Goal: Transaction & Acquisition: Purchase product/service

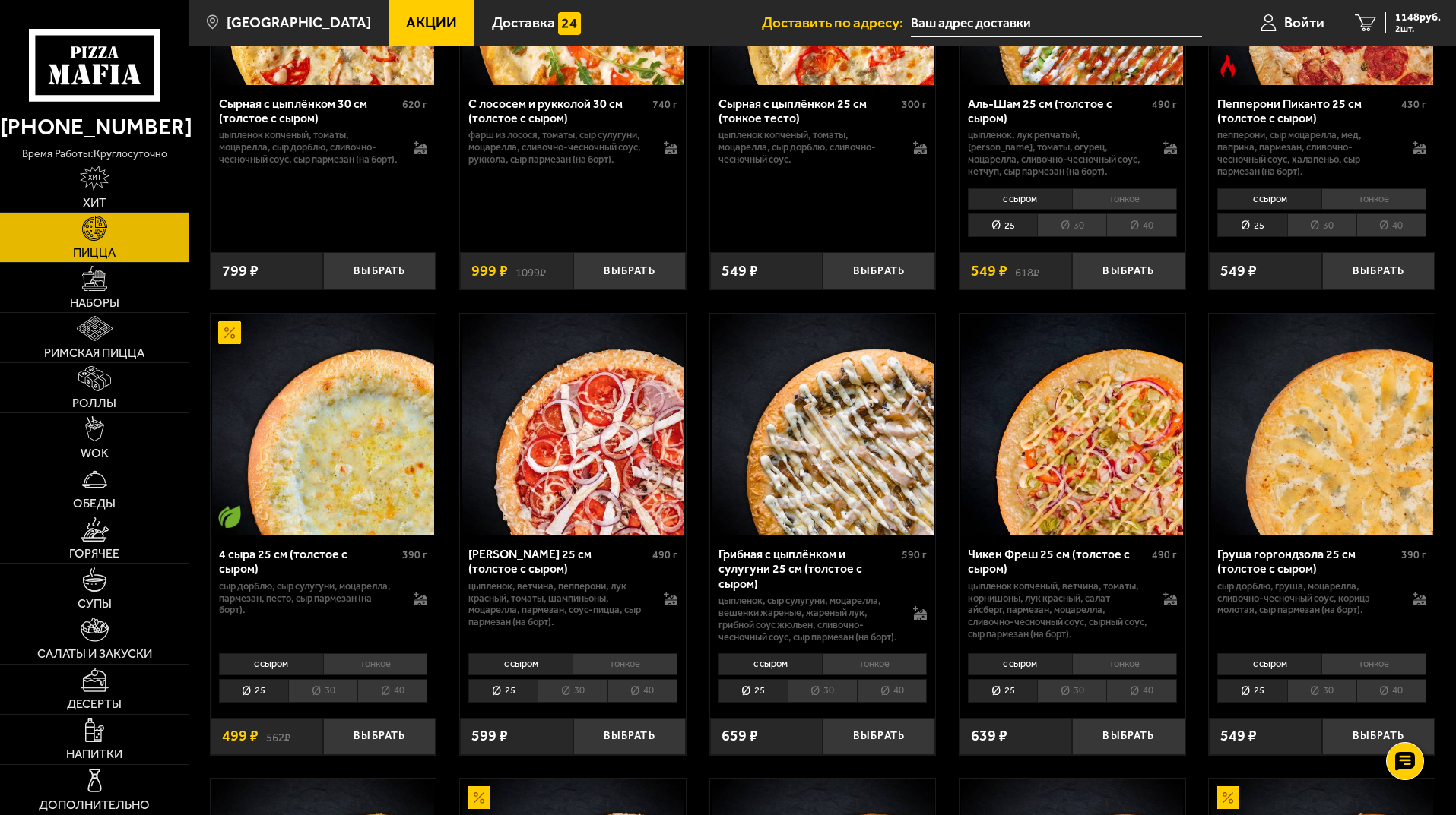
scroll to position [4103, 0]
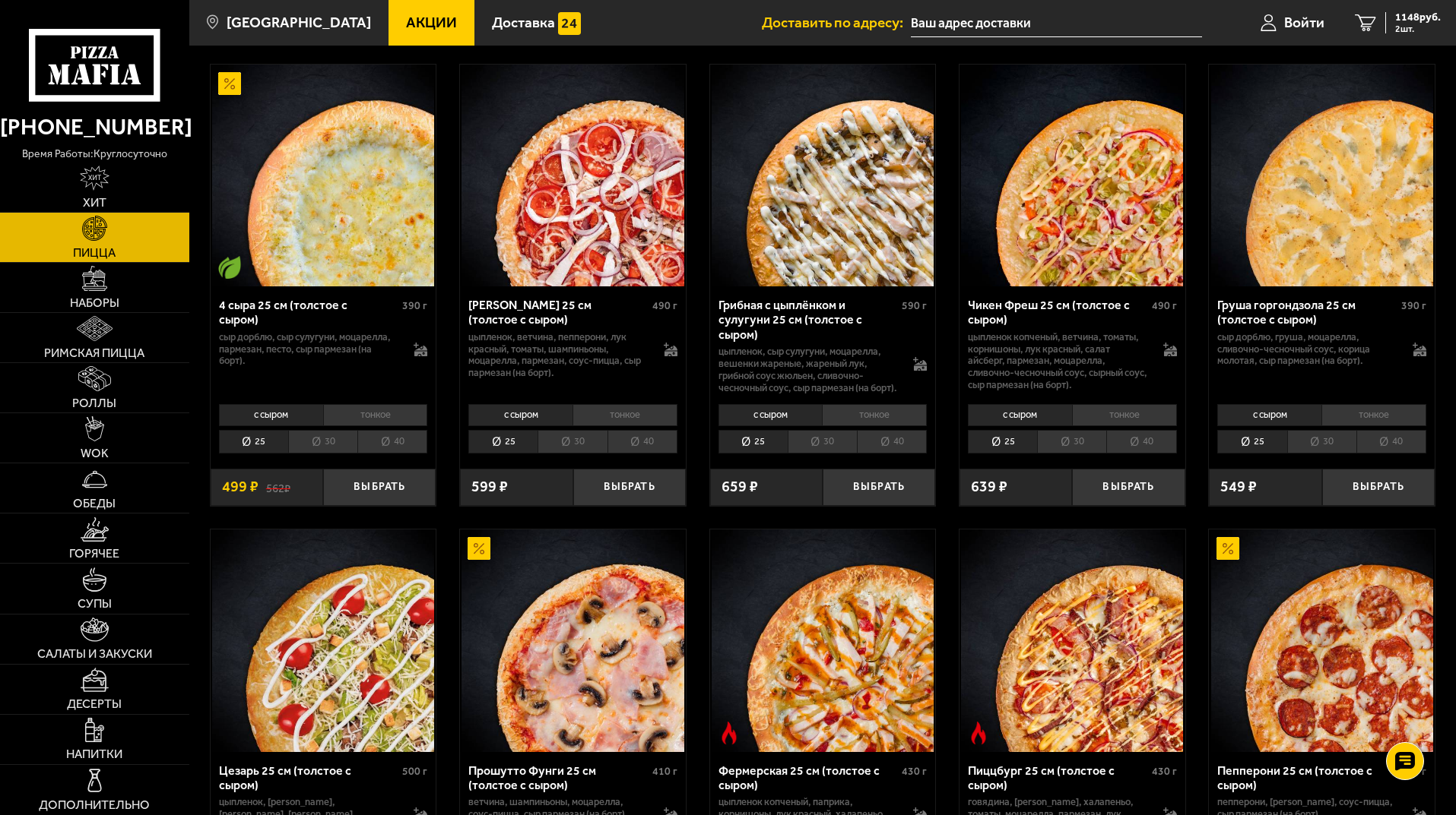
click at [835, 453] on li "30" at bounding box center [822, 442] width 69 height 24
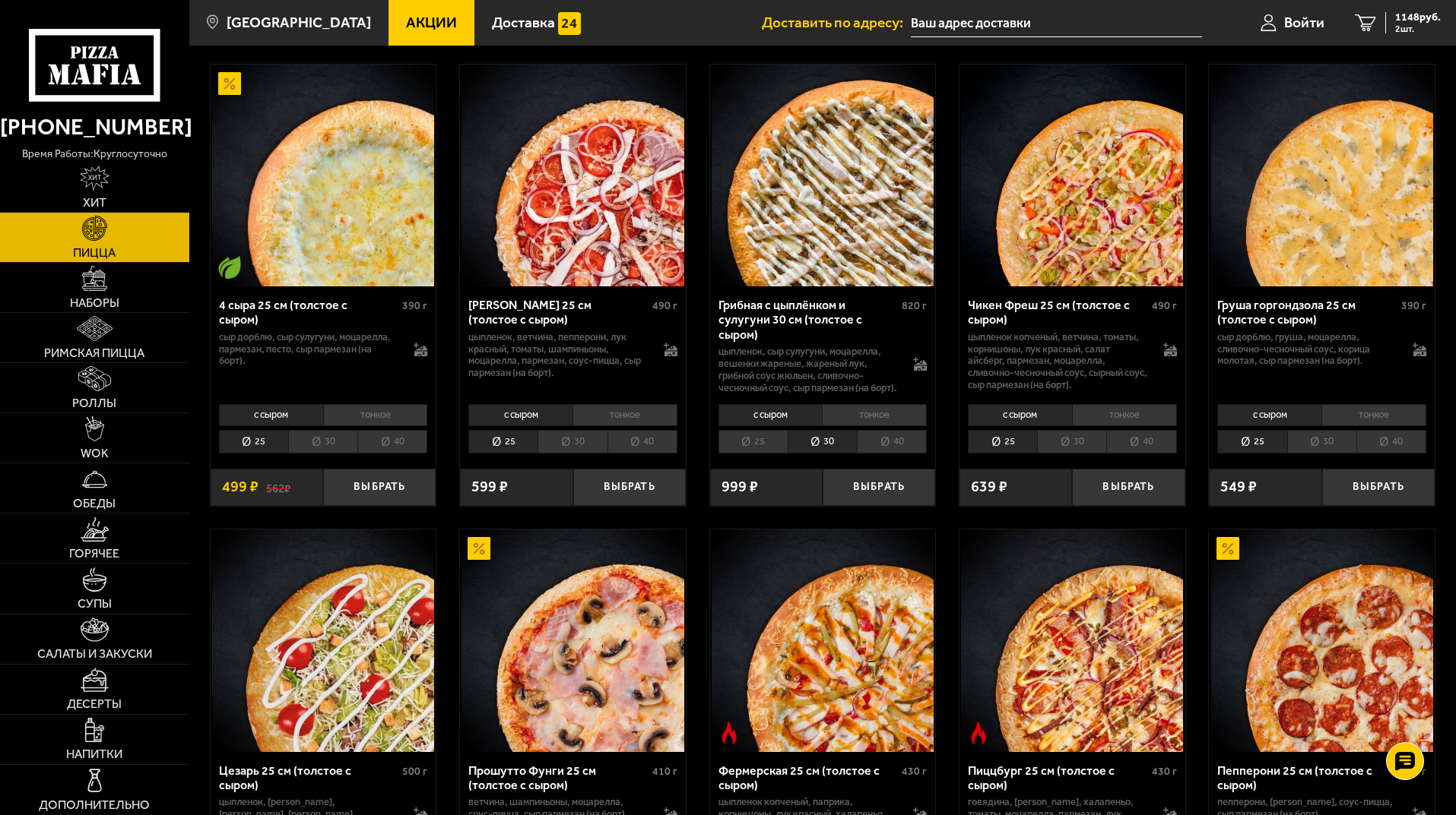
click at [586, 453] on li "30" at bounding box center [571, 442] width 69 height 24
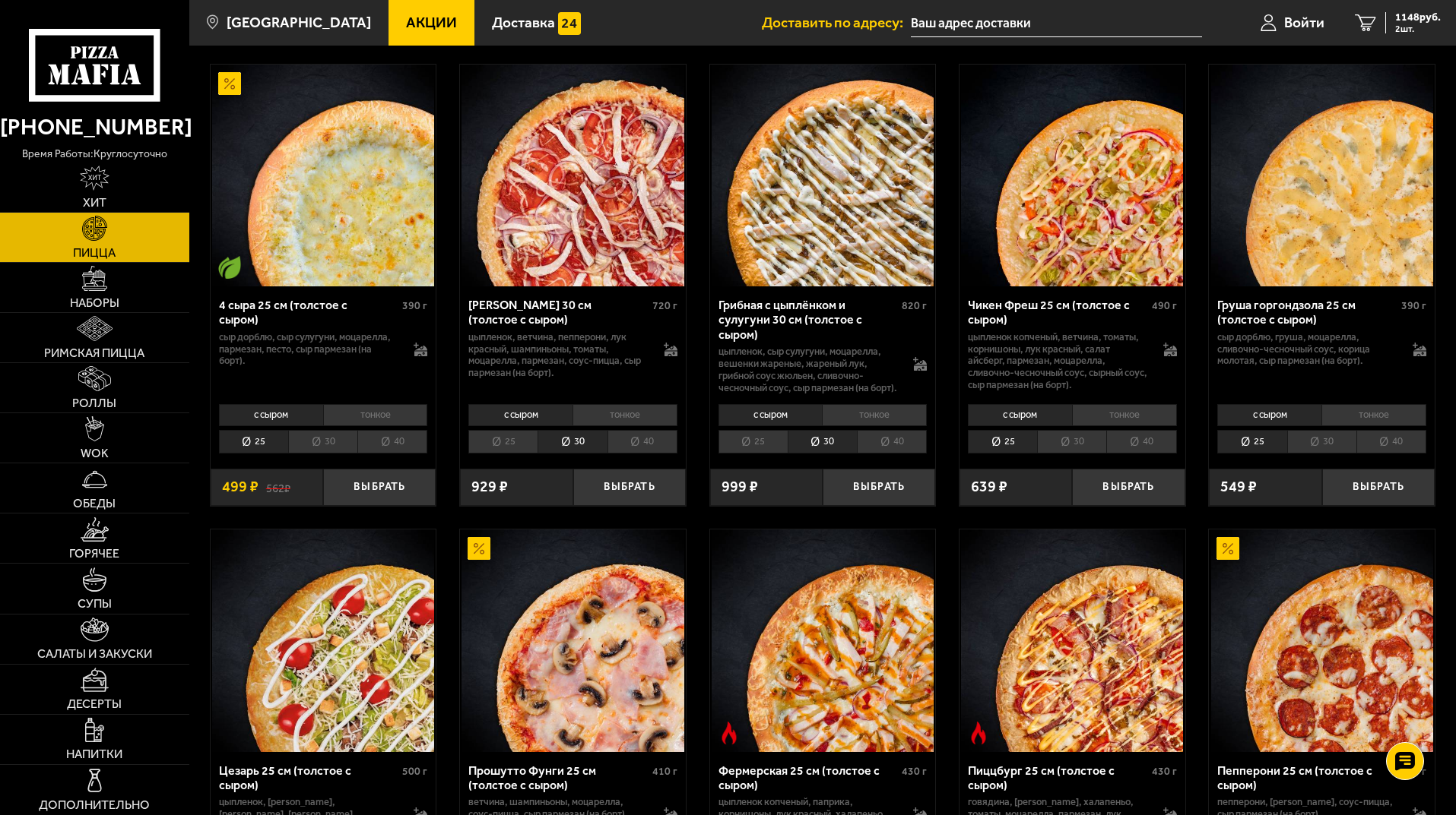
click at [317, 453] on li "30" at bounding box center [323, 442] width 69 height 24
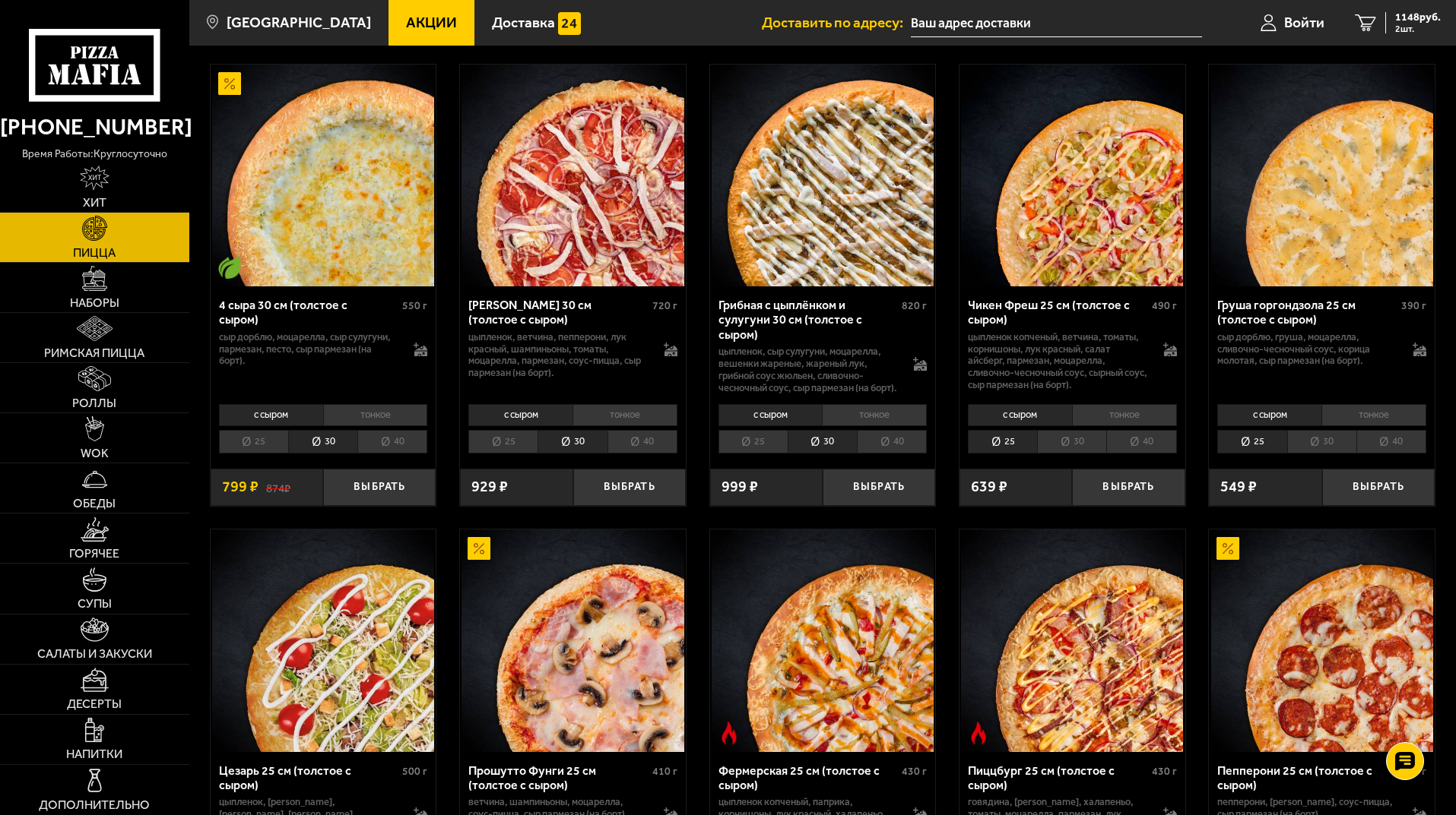
click at [1068, 453] on li "30" at bounding box center [1071, 442] width 69 height 24
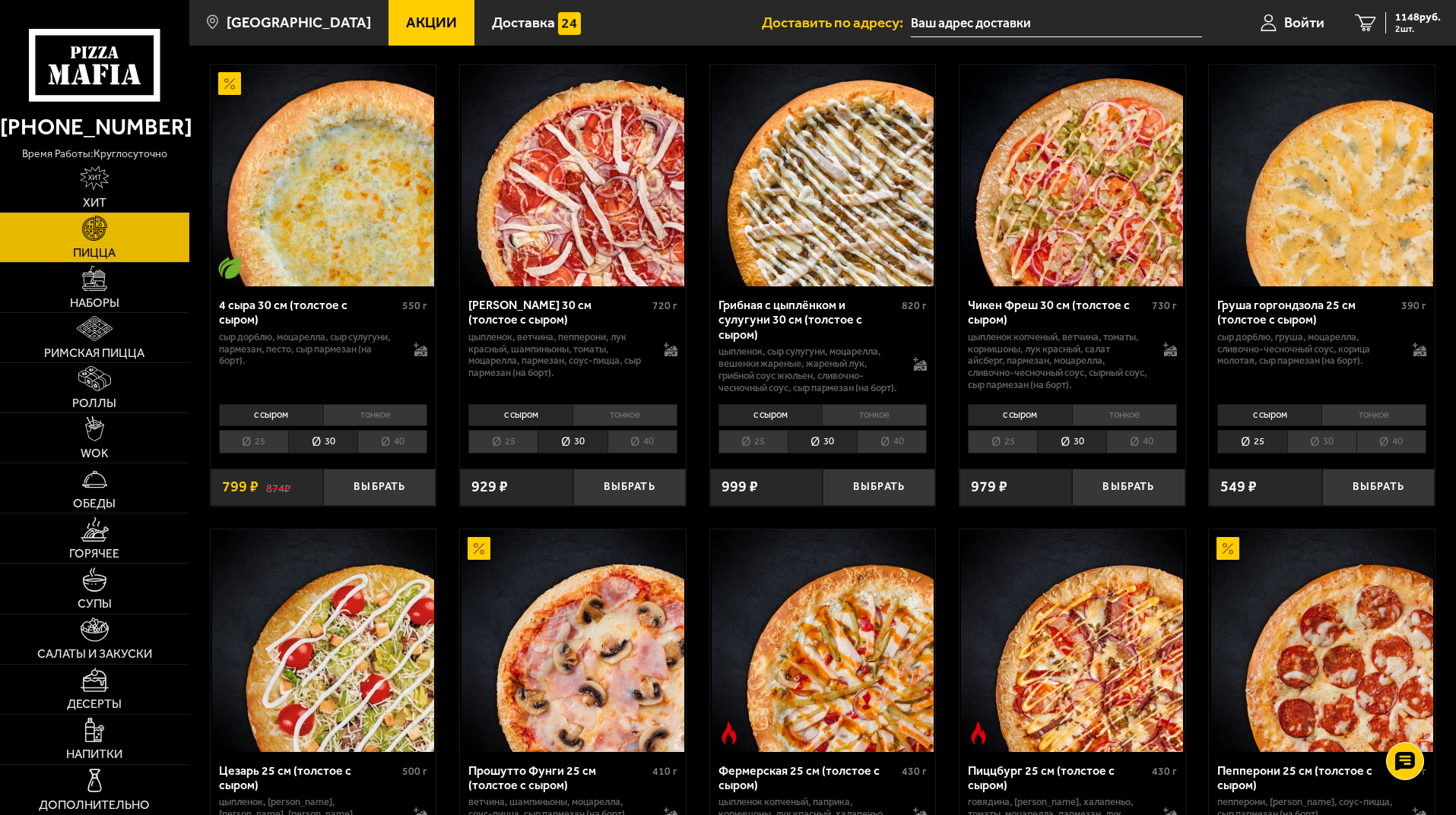
click at [1307, 453] on li "30" at bounding box center [1321, 442] width 69 height 24
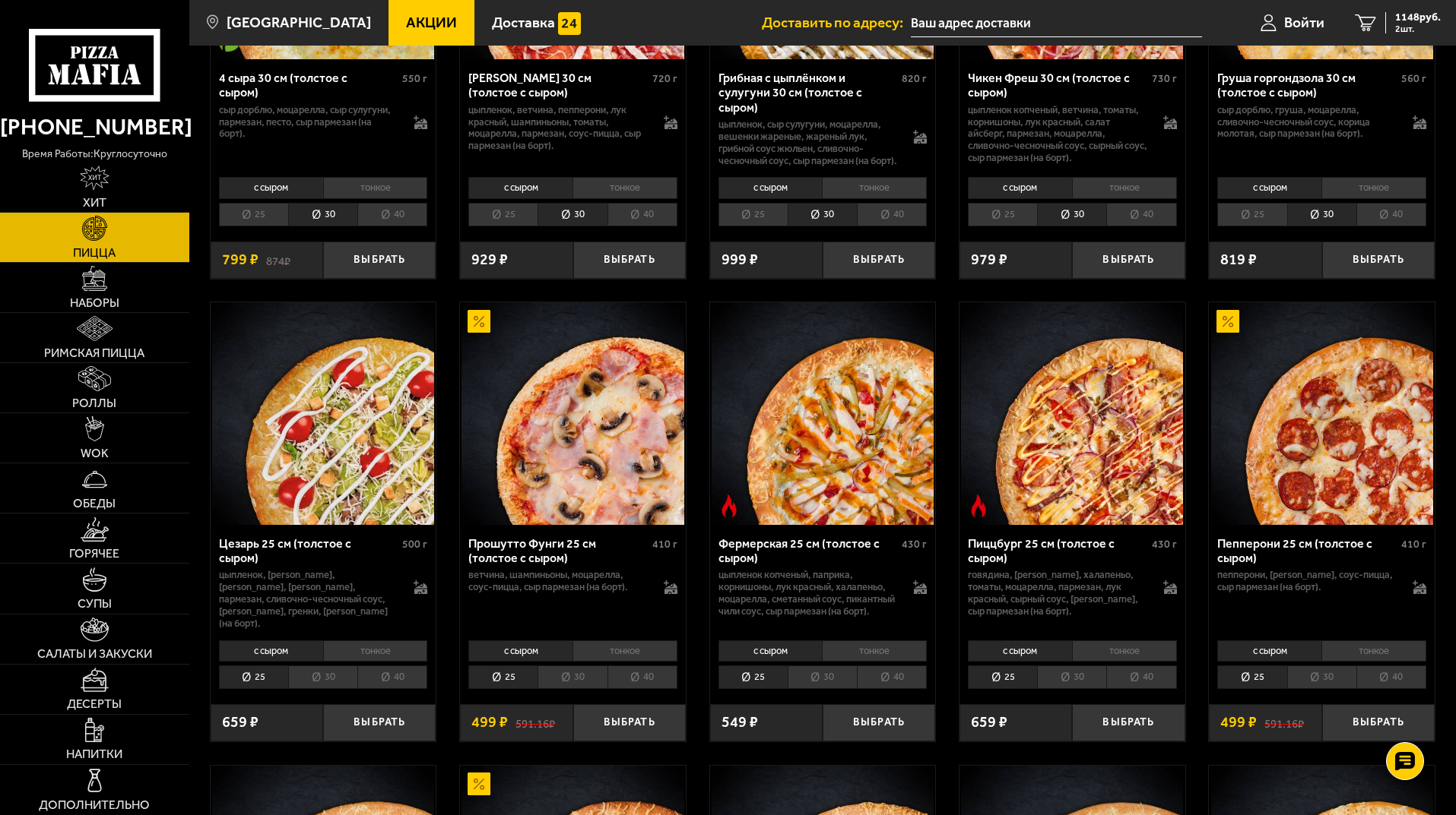
scroll to position [4332, 0]
click at [314, 688] on li "30" at bounding box center [323, 676] width 69 height 24
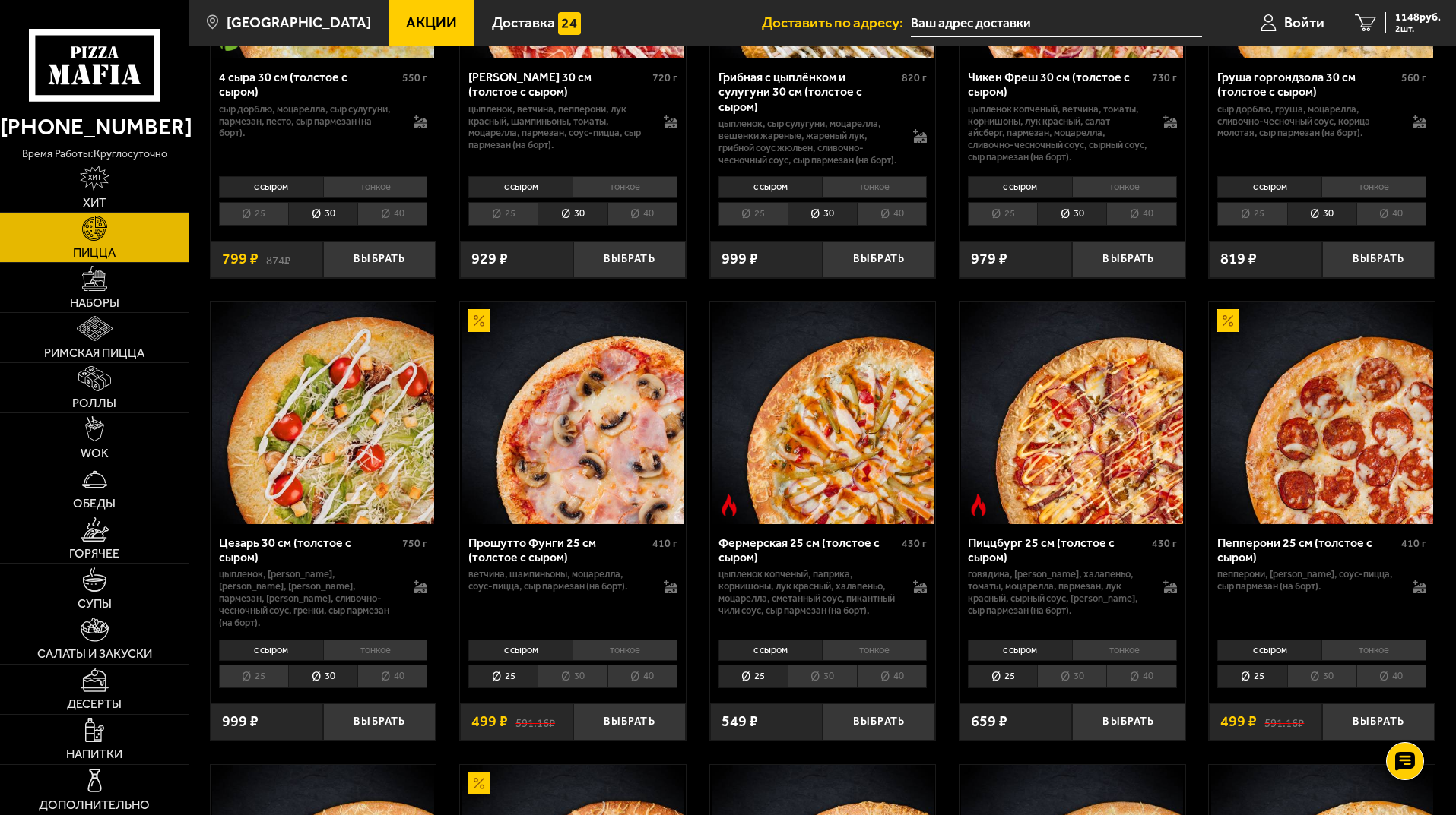
click at [588, 688] on li "30" at bounding box center [571, 676] width 69 height 24
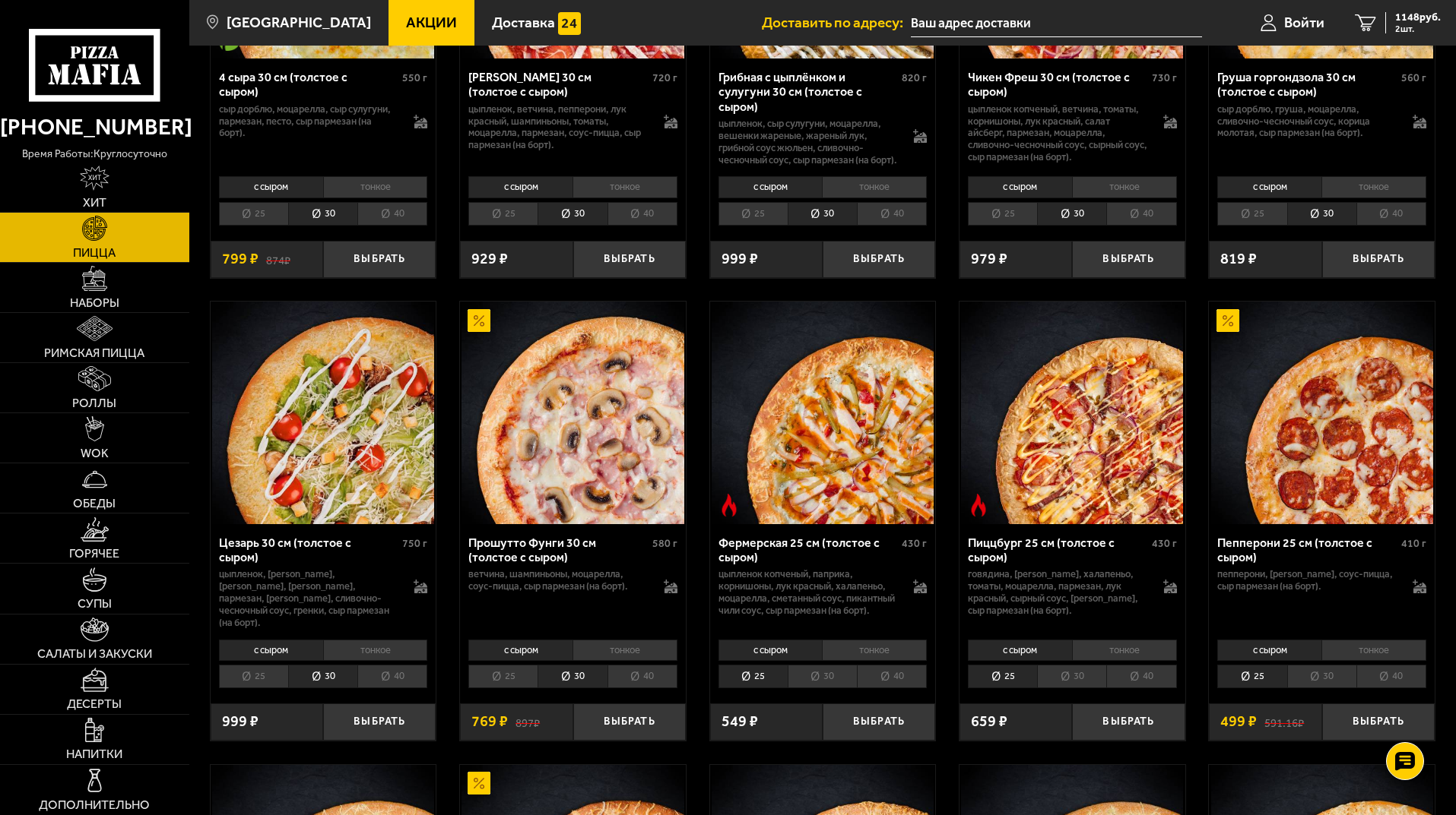
click at [825, 688] on li "30" at bounding box center [822, 676] width 69 height 24
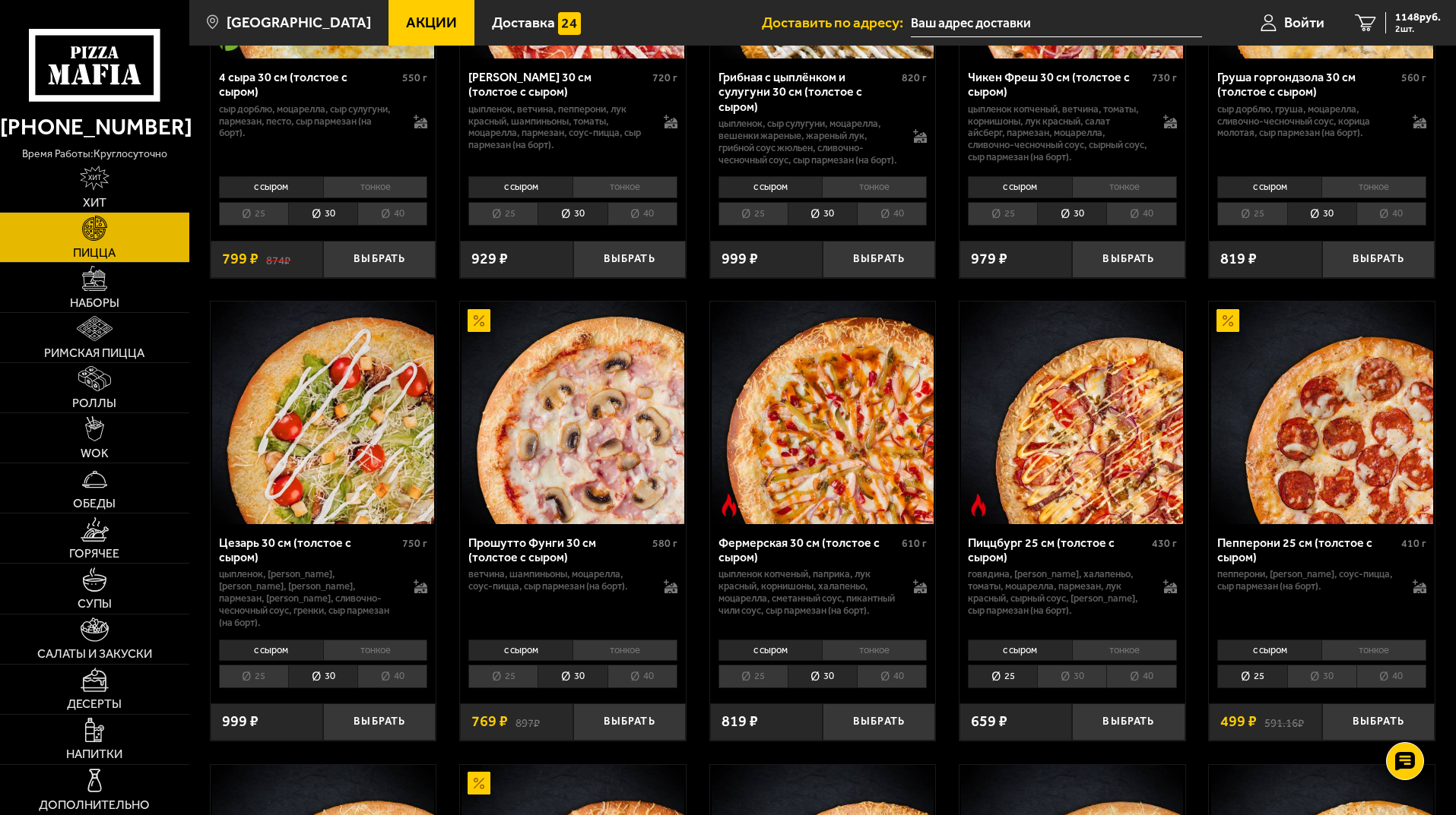
drag, startPoint x: 1080, startPoint y: 712, endPoint x: 1256, endPoint y: 718, distance: 176.1
click at [1080, 688] on li "30" at bounding box center [1071, 676] width 69 height 24
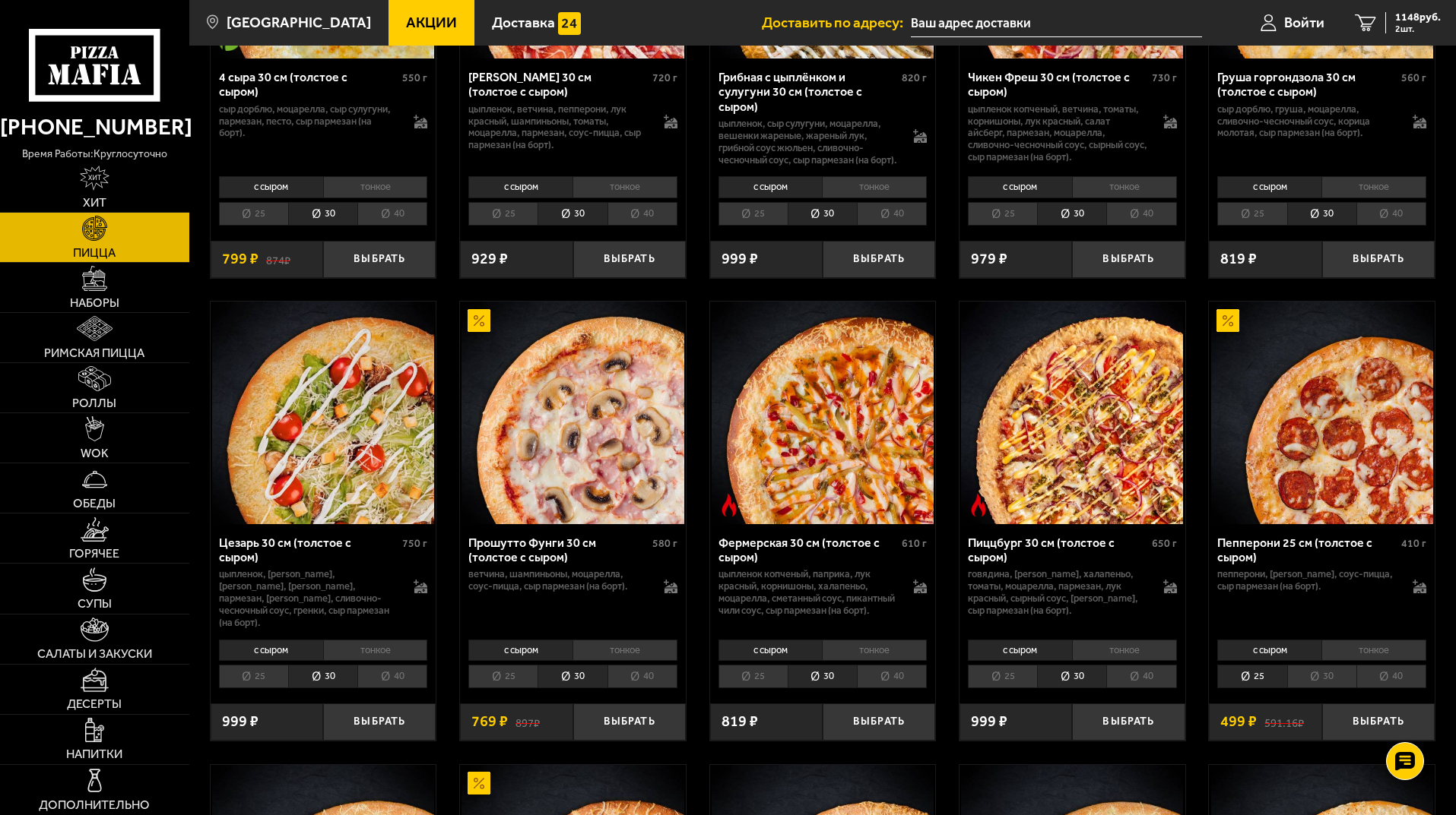
click at [1312, 688] on li "30" at bounding box center [1321, 676] width 69 height 24
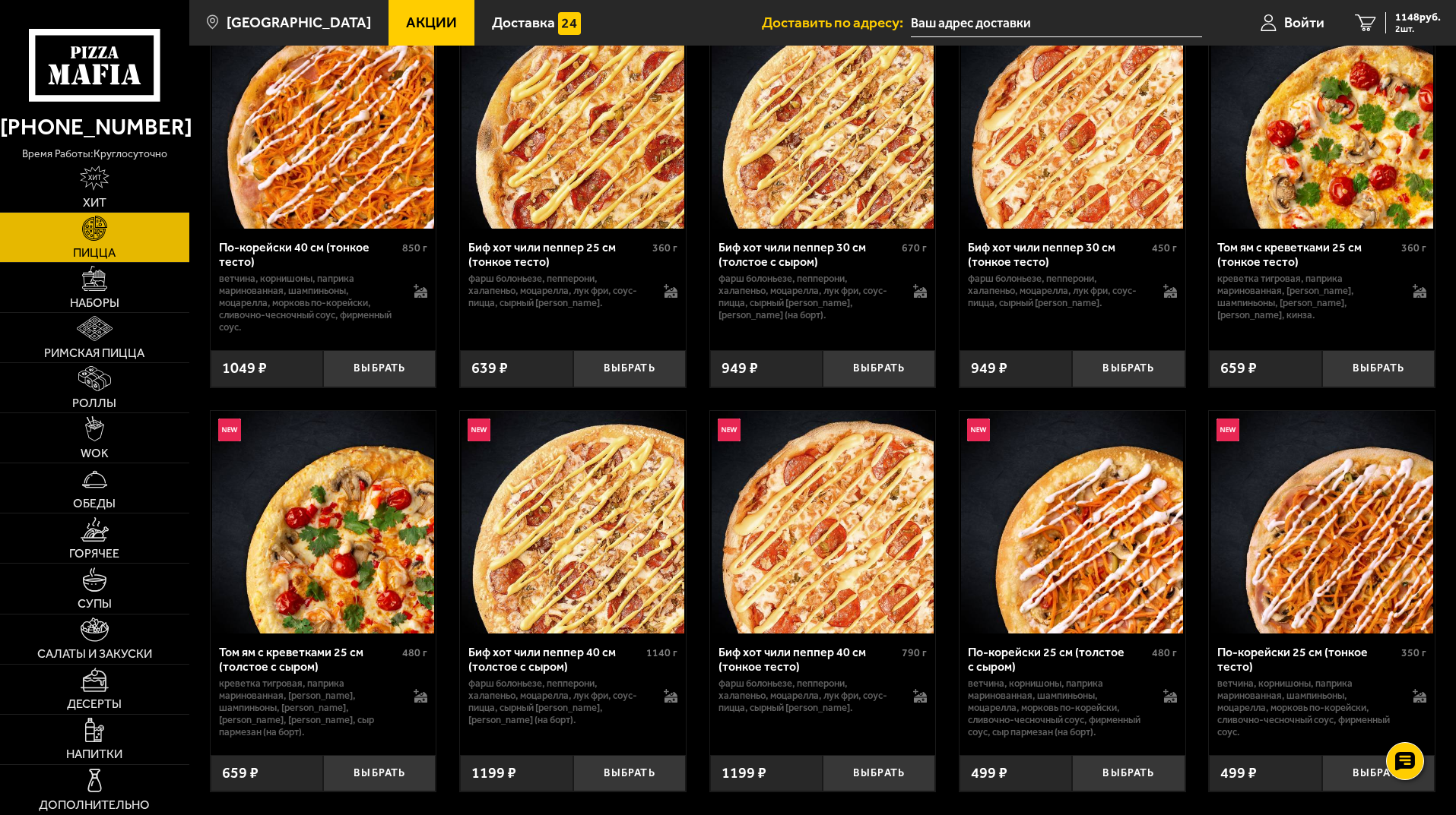
scroll to position [836, 0]
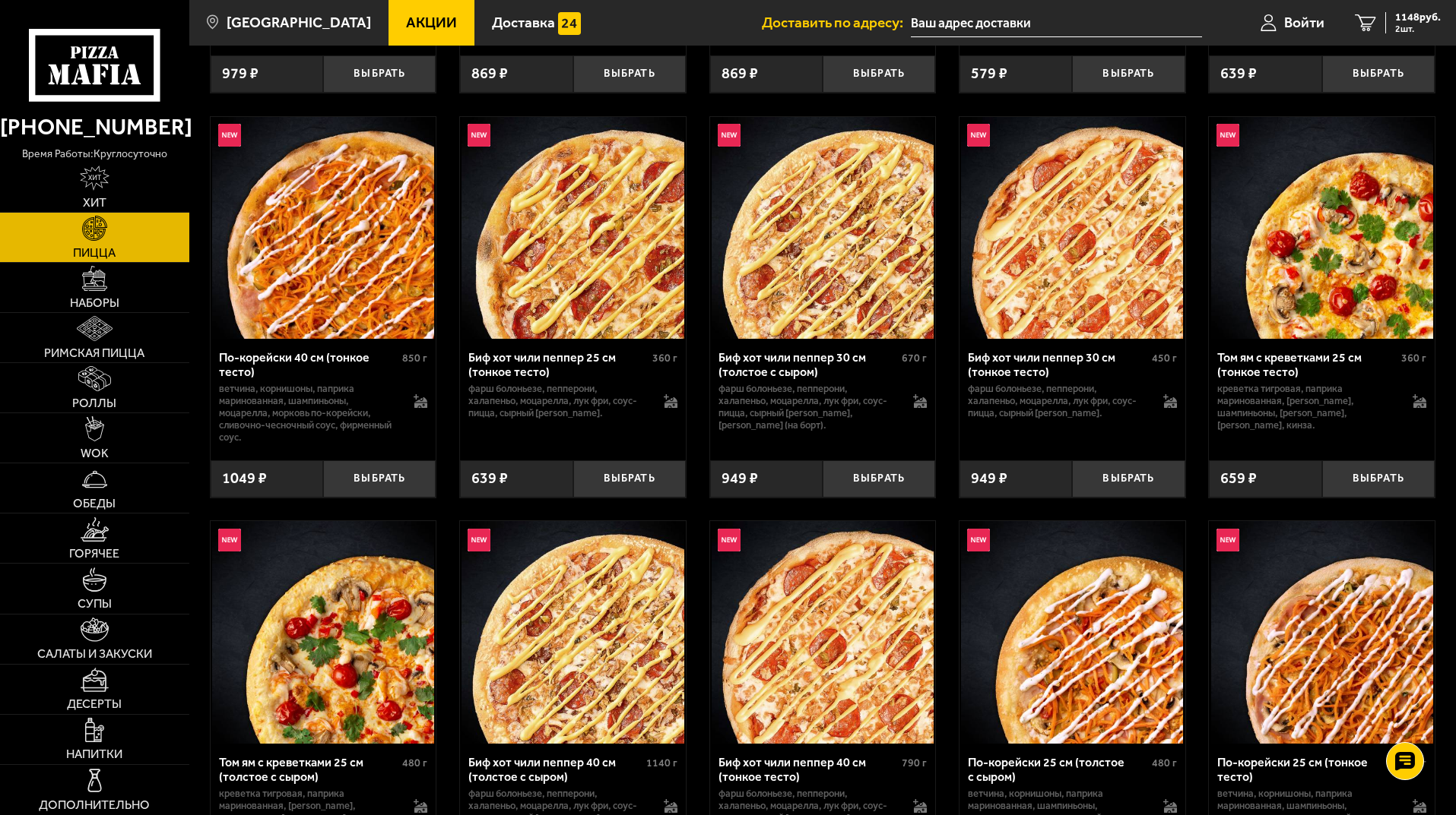
click at [388, 31] on link "Акции" at bounding box center [431, 22] width 86 height 45
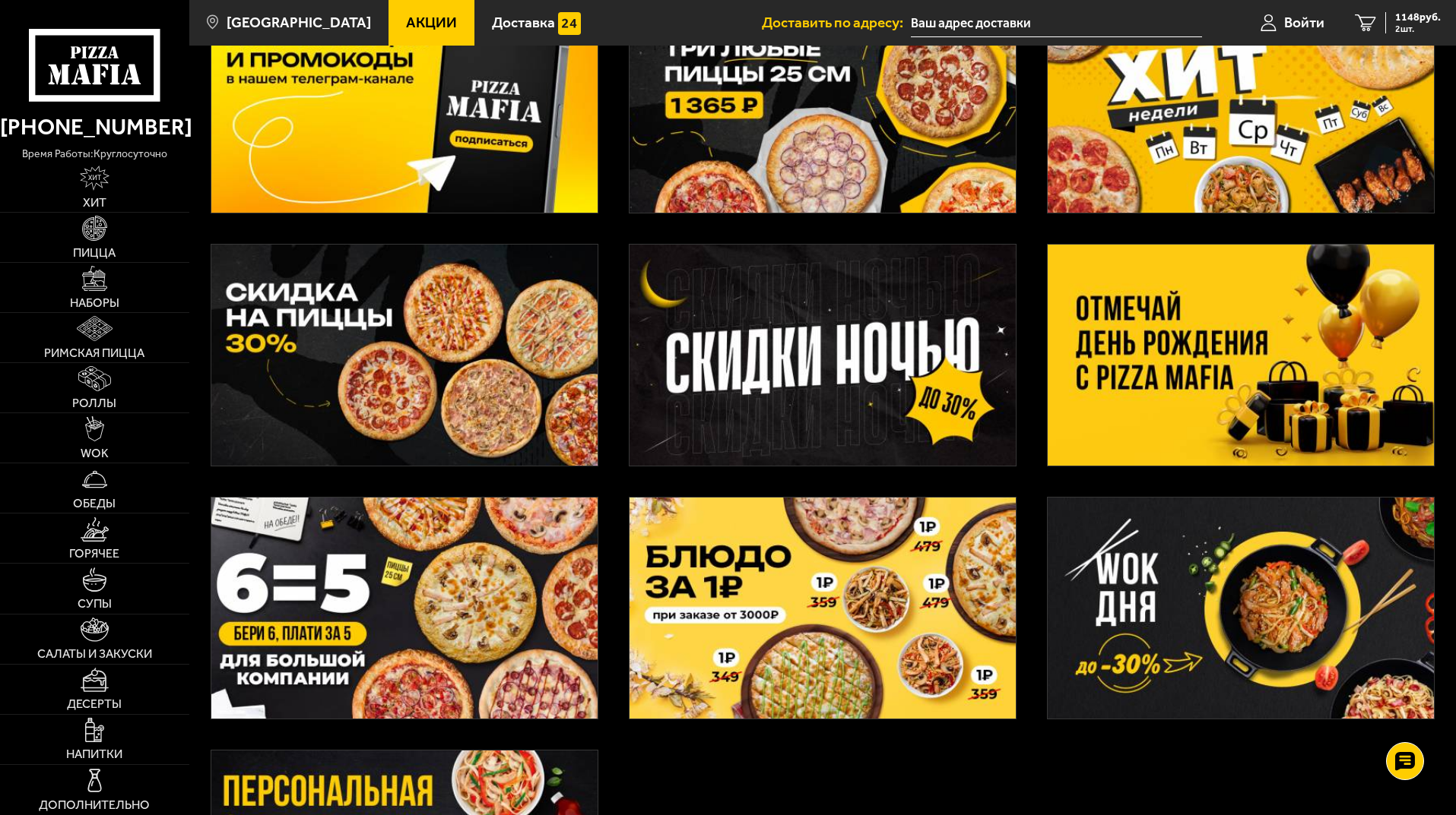
scroll to position [151, 0]
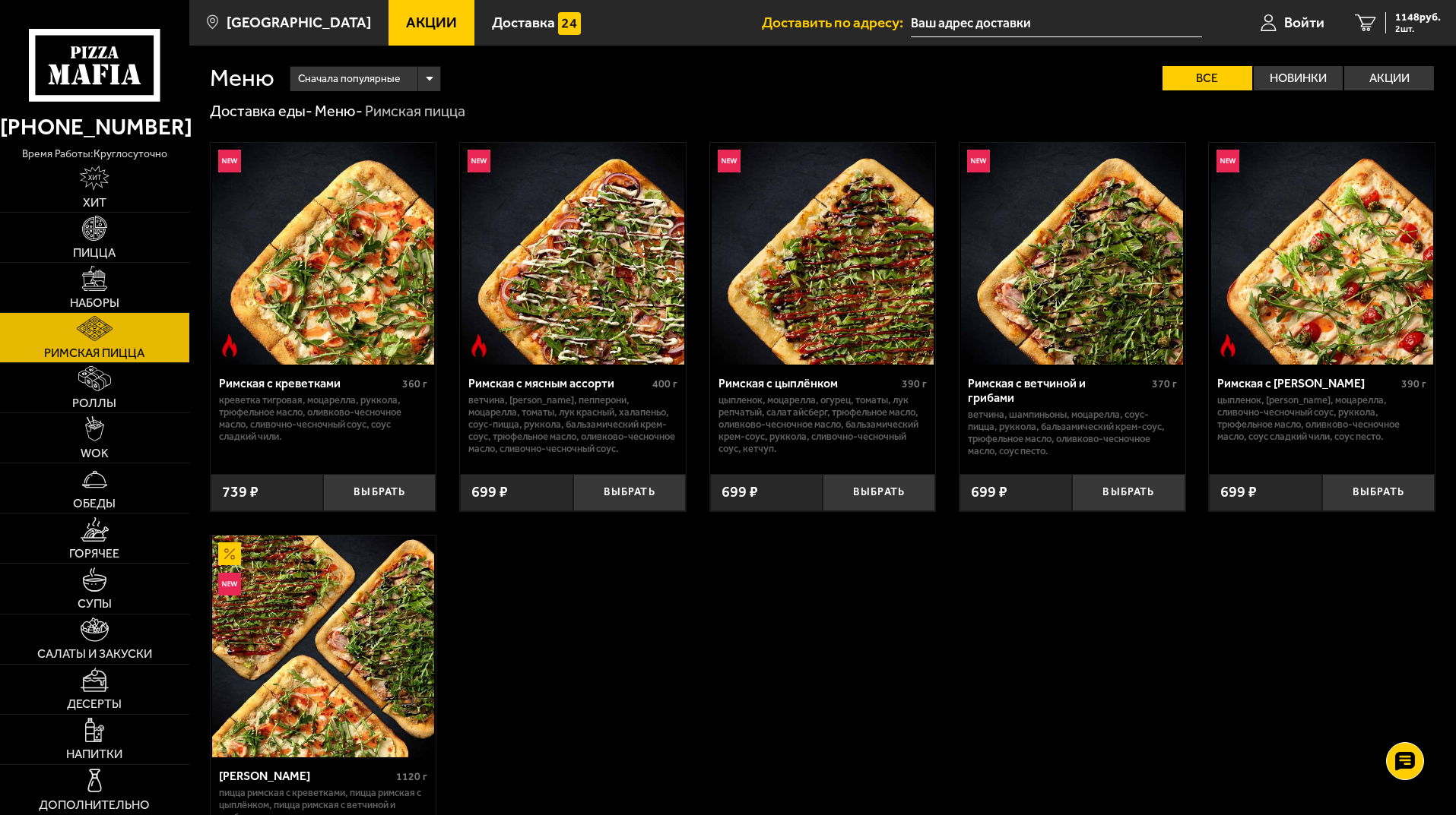
click at [94, 53] on use at bounding box center [92, 52] width 9 height 12
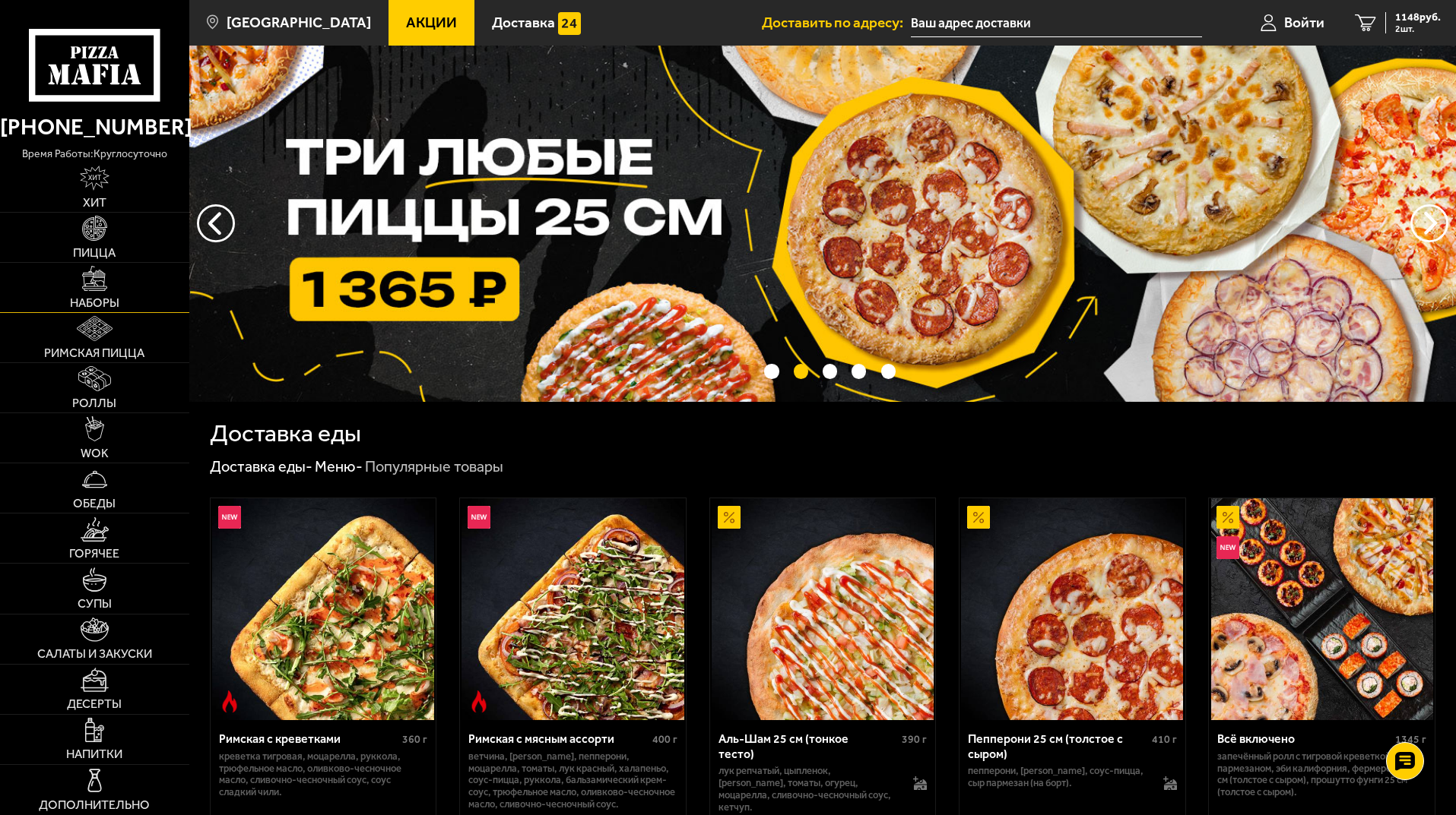
click at [123, 276] on link "Наборы" at bounding box center [94, 287] width 189 height 50
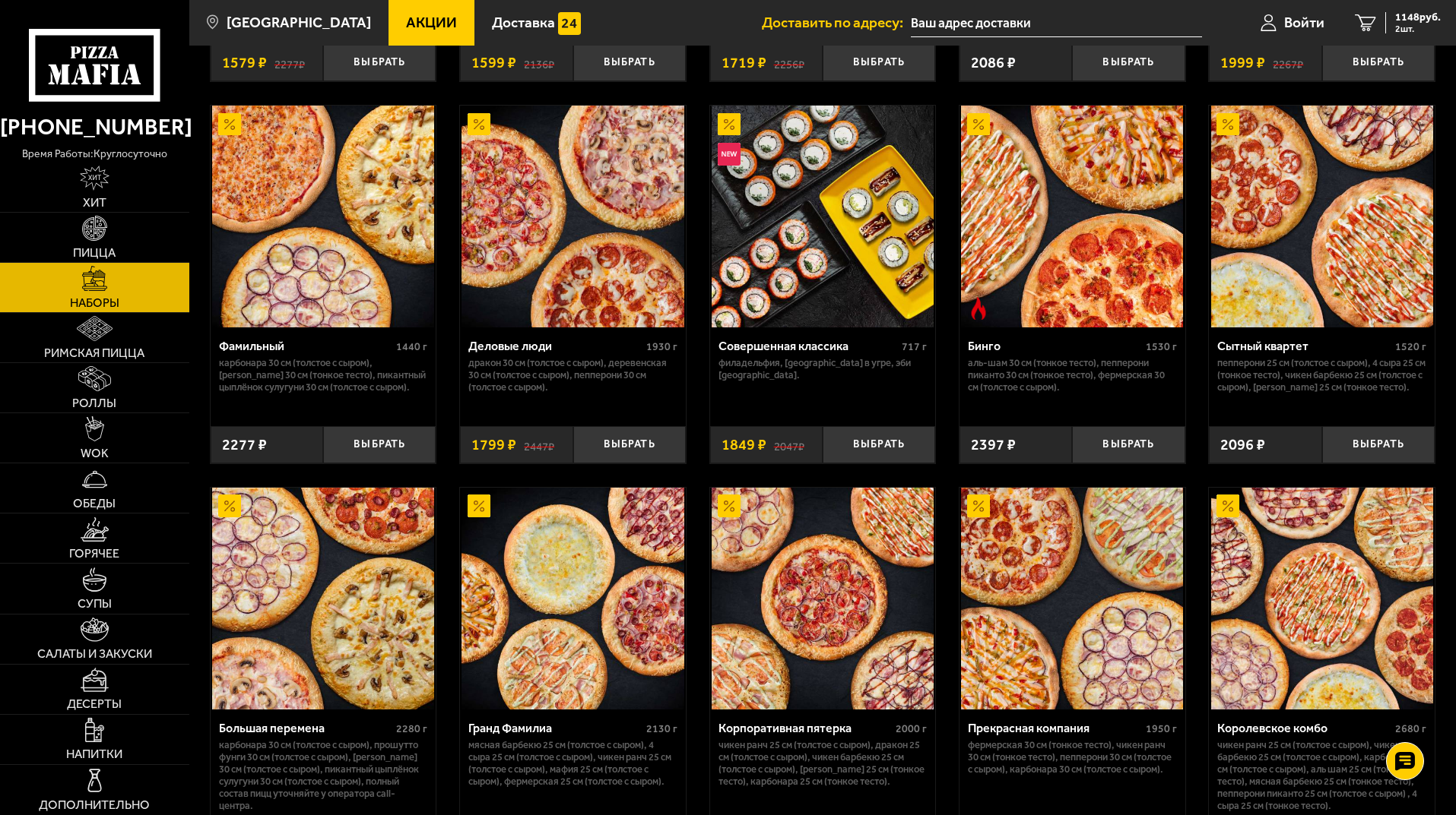
scroll to position [1596, 0]
